Goal: Navigation & Orientation: Go to known website

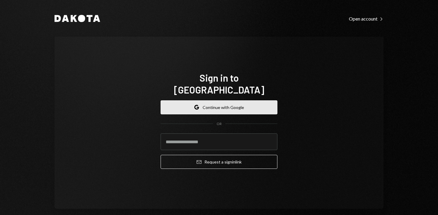
click at [206, 102] on button "Google Continue with Google" at bounding box center [219, 108] width 117 height 14
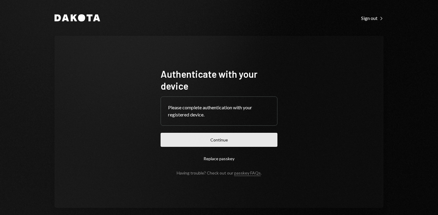
click at [217, 141] on button "Continue" at bounding box center [219, 140] width 117 height 14
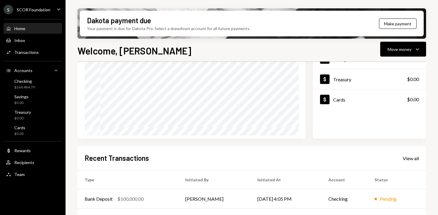
scroll to position [144, 0]
